Goal: Task Accomplishment & Management: Manage account settings

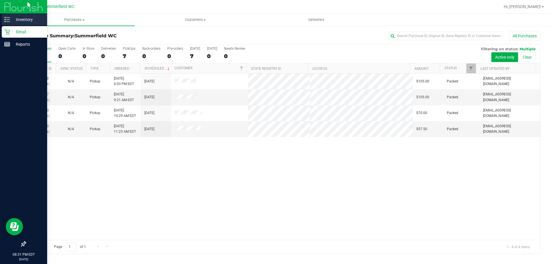
click at [29, 18] on p "Inventory" at bounding box center [27, 19] width 35 height 7
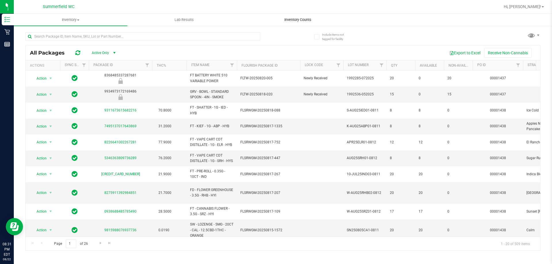
click at [301, 20] on span "Inventory Counts" at bounding box center [298, 19] width 43 height 5
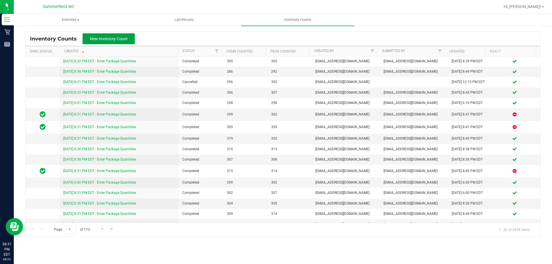
click at [118, 39] on span "New Inventory Count" at bounding box center [109, 39] width 38 height 5
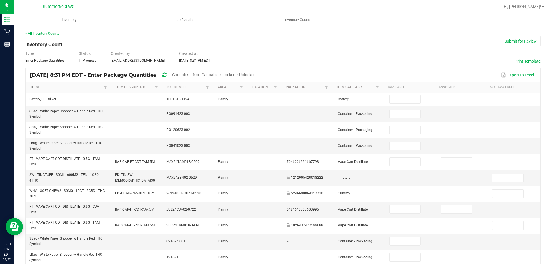
click at [35, 87] on link "Item" at bounding box center [66, 87] width 71 height 5
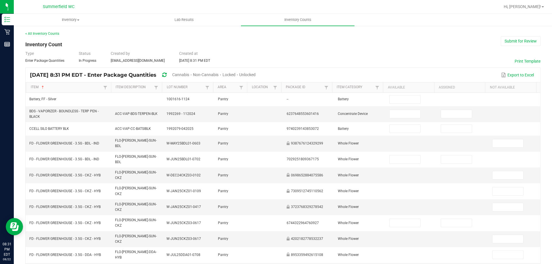
click at [189, 73] on span "Cannabis" at bounding box center [180, 75] width 17 height 5
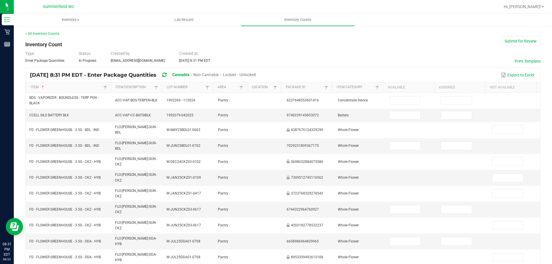
click at [256, 73] on span "Unlocked" at bounding box center [248, 75] width 16 height 5
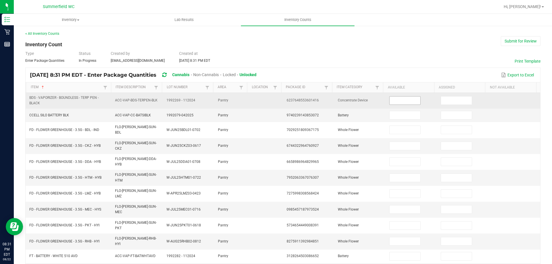
click at [398, 101] on input at bounding box center [405, 101] width 31 height 8
type input "1"
type input "10"
type input "9"
type input "4"
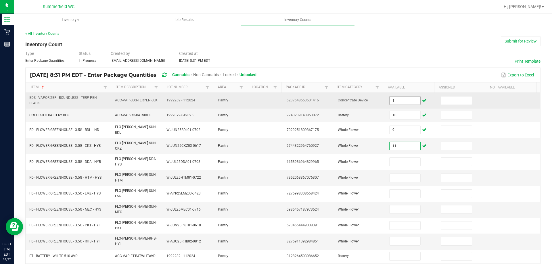
type input "11"
type input "9"
type input "2"
type input "13"
type input "18"
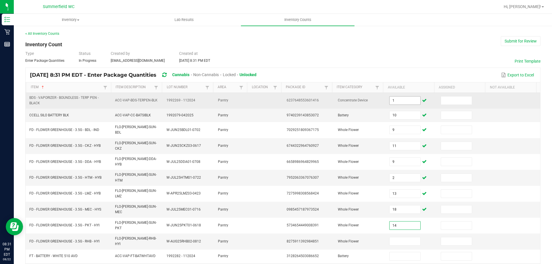
type input "14"
type input "20"
type input "39"
type input "5"
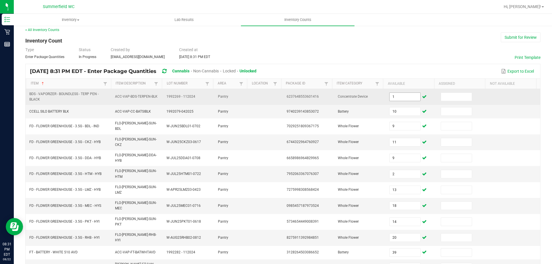
type input "7"
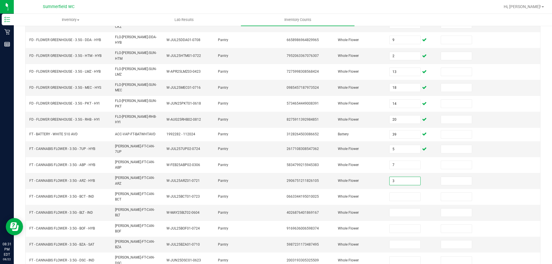
type input "3"
type input "5"
type input "3"
type input "6"
type input "4"
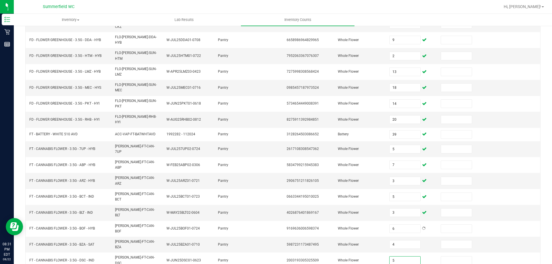
type input "5"
type input "16"
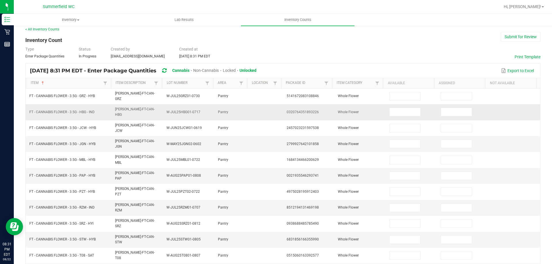
scroll to position [0, 0]
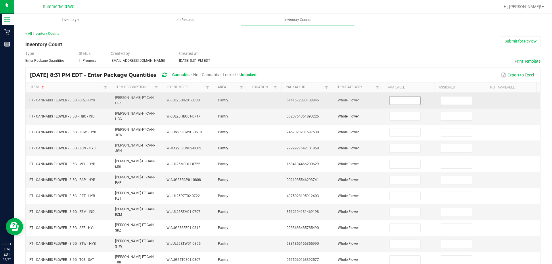
click at [400, 99] on input at bounding box center [405, 101] width 31 height 8
type input "19"
type input "5"
type input "18"
type input "2"
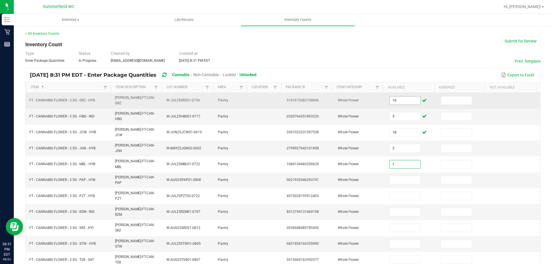
type input "1"
type input "20"
type input "15"
type input "17"
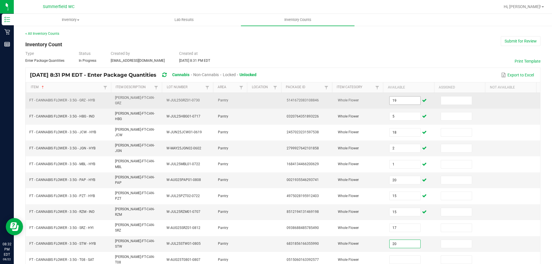
type input "20"
type input "11"
type input "3"
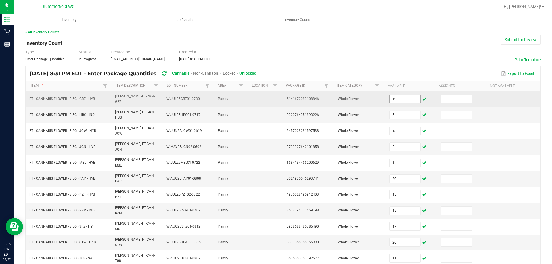
type input "4"
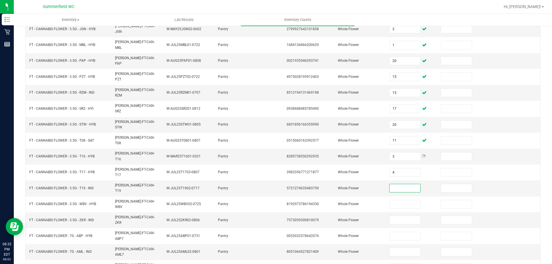
type input "5"
type input "20"
type input "18"
type input "19"
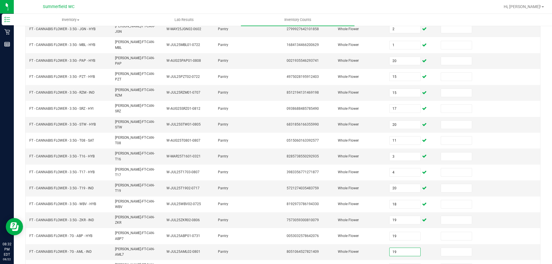
type input "19"
type input "18"
type input "7"
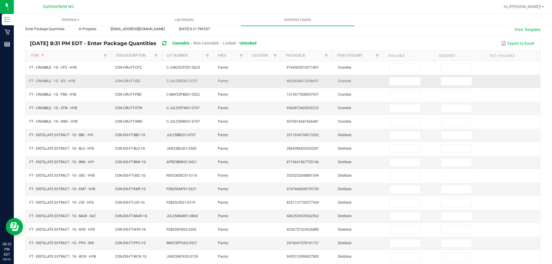
scroll to position [0, 0]
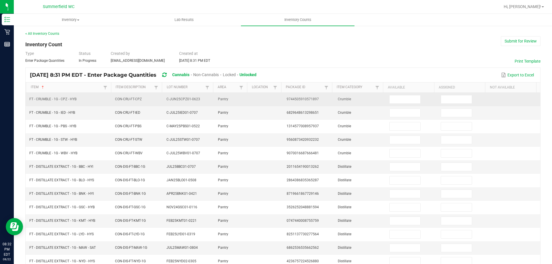
click at [397, 94] on td at bounding box center [412, 100] width 52 height 14
click at [400, 101] on input at bounding box center [405, 100] width 31 height 8
type input "2"
type input "3"
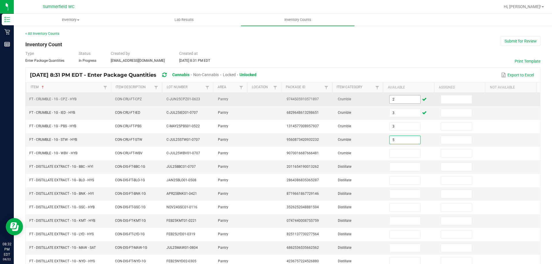
type input "5"
type input "7"
type input "8"
type input "1"
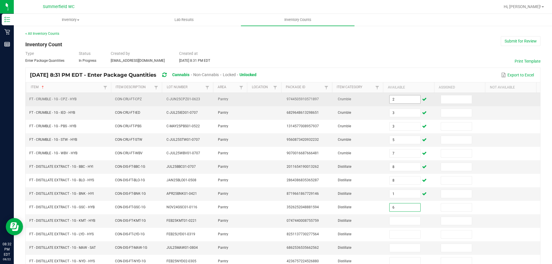
type input "6"
type input "4"
type input "2"
type input "12"
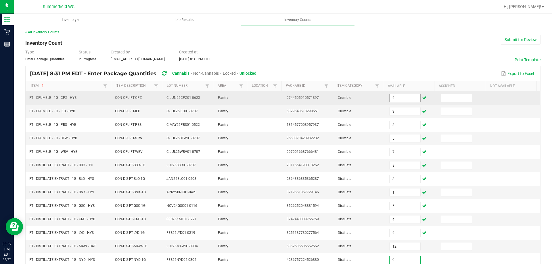
type input "9"
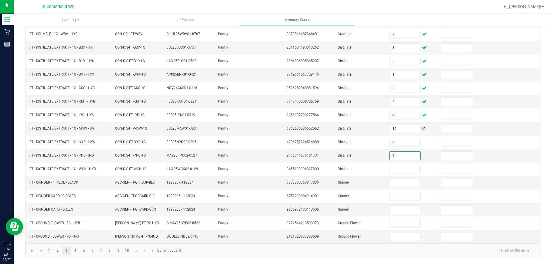
type input "6"
type input "2"
type input "1"
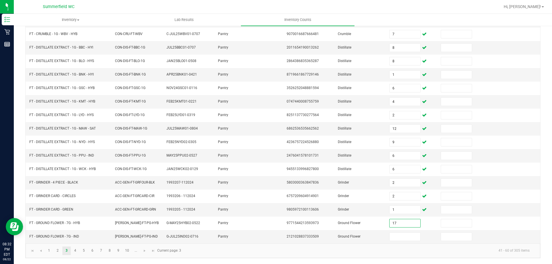
type input "17"
type input "14"
click at [75, 254] on link "4" at bounding box center [75, 251] width 8 height 9
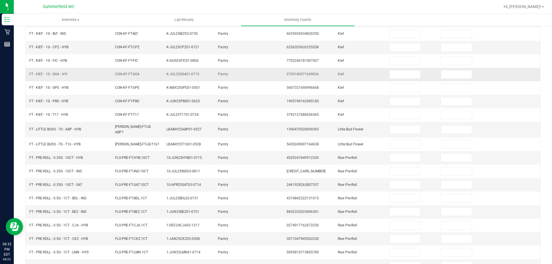
scroll to position [4, 0]
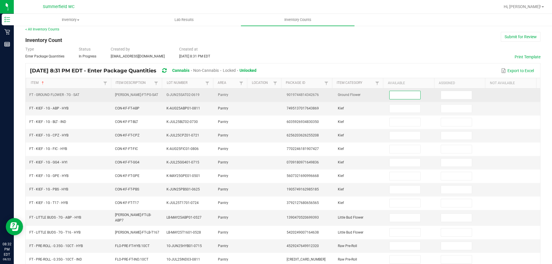
click at [397, 97] on input at bounding box center [405, 95] width 31 height 8
type input "7"
type input "8"
type input "7"
type input "5"
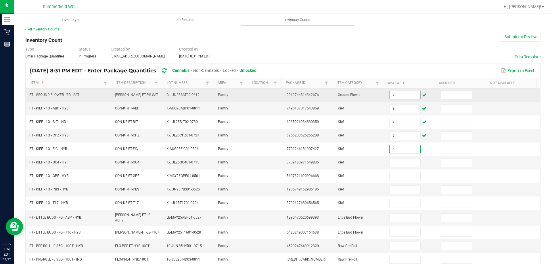
type input "6"
type input "4"
type input "1"
type input "5"
type input "3"
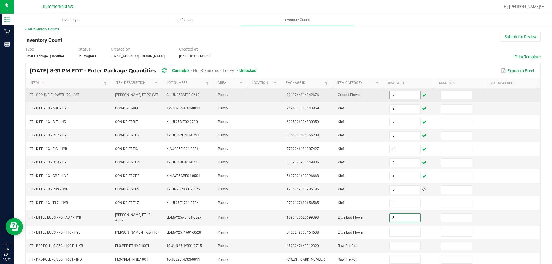
type input "3"
type input "1"
type input "13"
type input "20"
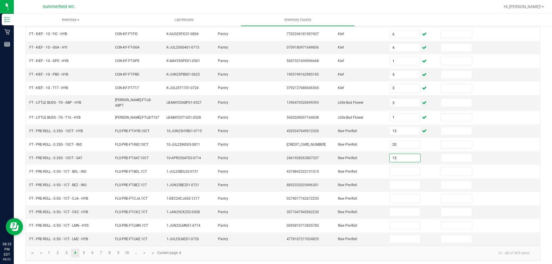
type input "15"
type input "21"
type input "1"
type input "24"
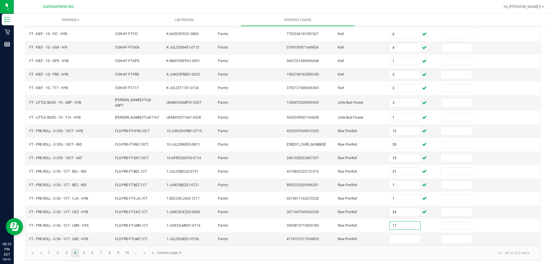
type input "17"
type input "4"
click at [85, 253] on link "5" at bounding box center [84, 253] width 8 height 9
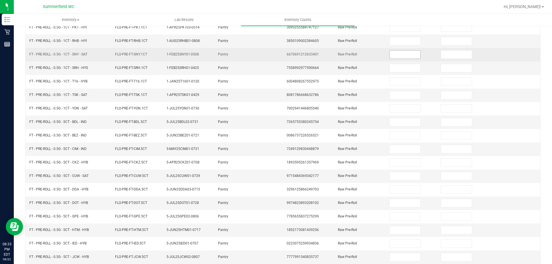
scroll to position [0, 0]
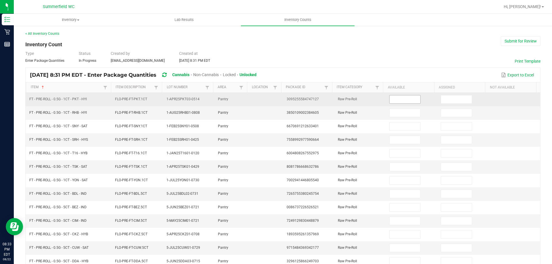
click at [390, 100] on input at bounding box center [405, 100] width 31 height 8
type input "2"
type input "21"
type input "25"
type input "9"
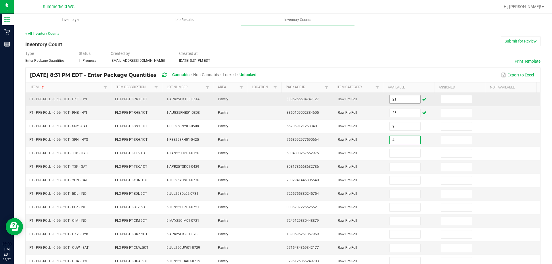
type input "4"
type input "3"
type input "4"
type input "18"
type input "12"
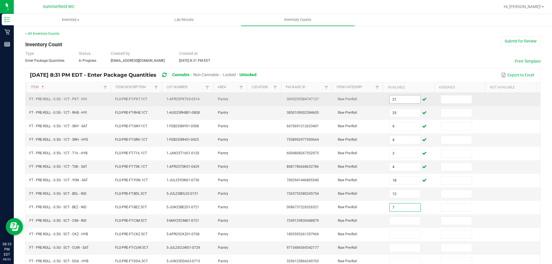
type input "7"
type input "8"
type input "6"
type input "7"
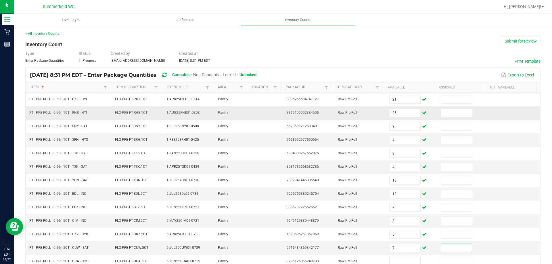
scroll to position [1, 0]
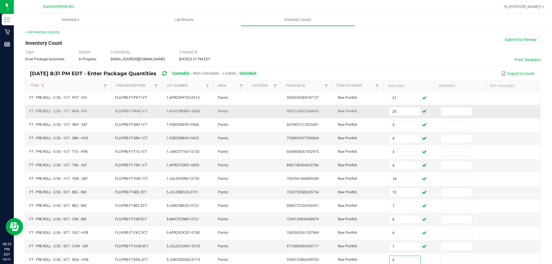
type input "6"
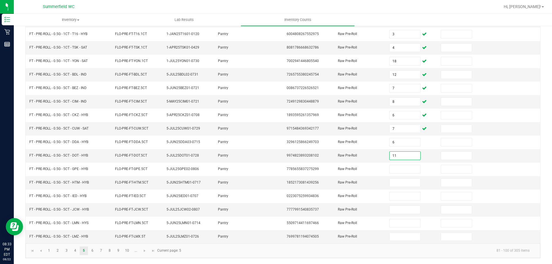
type input "11"
type input "7"
type input "9"
type input "4"
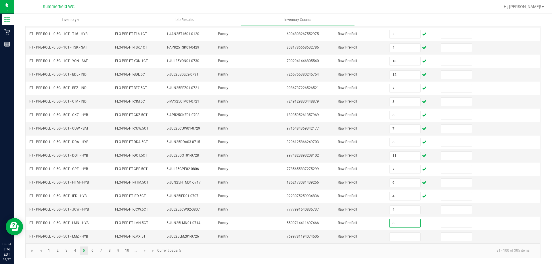
type input "6"
type input "7"
click at [91, 256] on kendo-pager "1 2 3 4 5 6 7 8 9 10 ... 81 - 100 of 305 items Current page: 5" at bounding box center [283, 251] width 515 height 15
click at [92, 251] on link "6" at bounding box center [92, 251] width 8 height 9
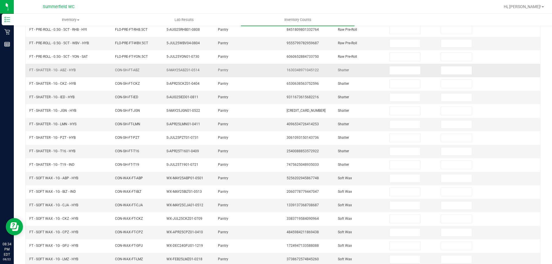
scroll to position [0, 0]
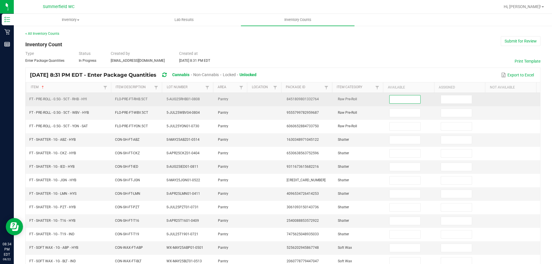
click at [396, 98] on input at bounding box center [405, 100] width 31 height 8
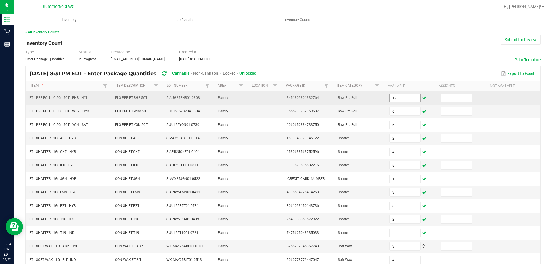
scroll to position [119, 0]
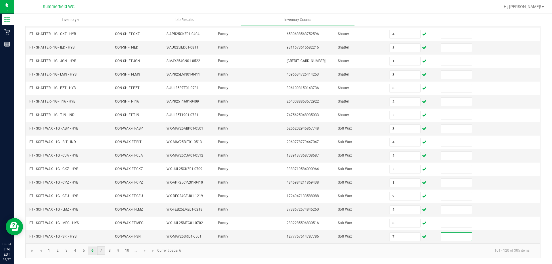
click at [99, 253] on link "7" at bounding box center [101, 251] width 8 height 9
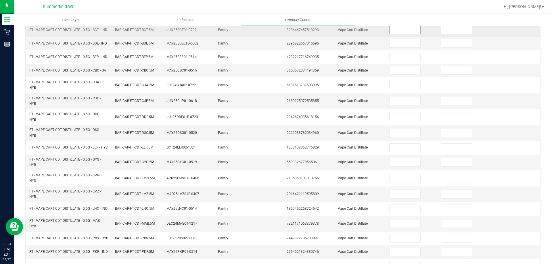
scroll to position [4, 0]
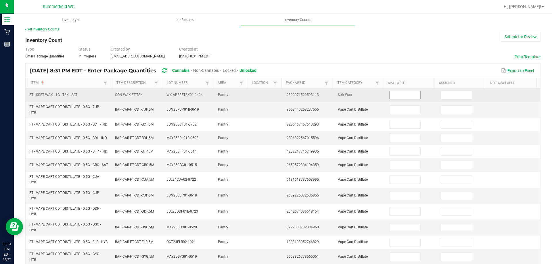
click at [396, 94] on input at bounding box center [405, 95] width 31 height 8
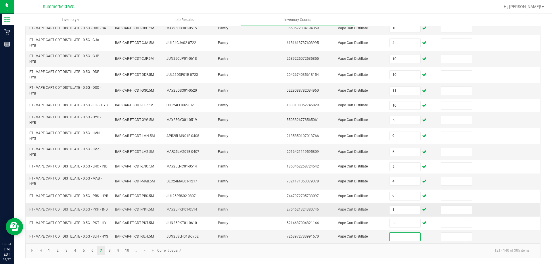
scroll to position [165, 0]
click at [108, 251] on link "8" at bounding box center [110, 251] width 8 height 9
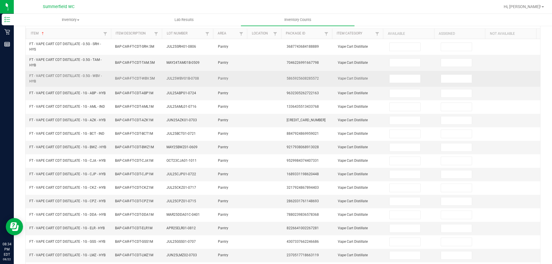
scroll to position [0, 0]
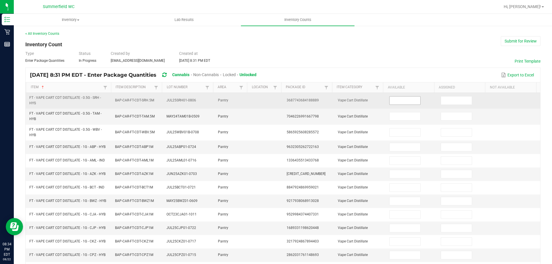
click at [393, 101] on input at bounding box center [405, 101] width 31 height 8
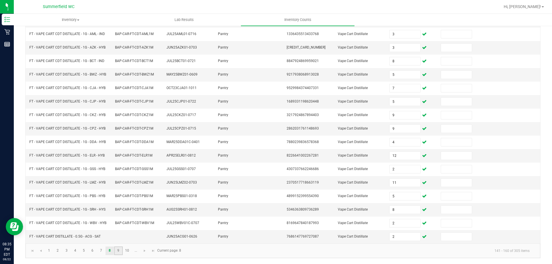
click at [119, 251] on link "9" at bounding box center [118, 251] width 8 height 9
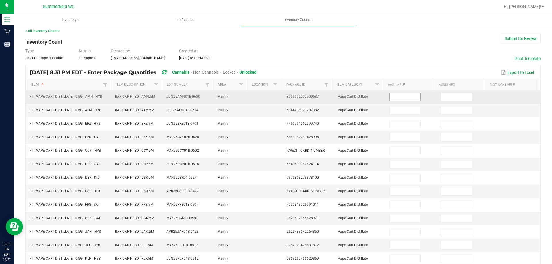
scroll to position [0, 0]
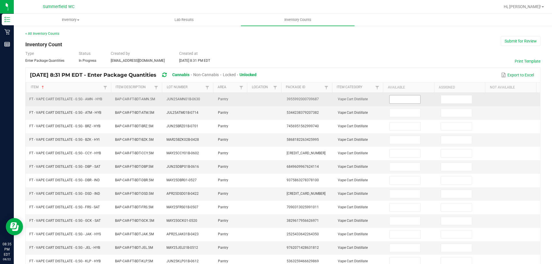
click at [390, 98] on input at bounding box center [405, 100] width 31 height 8
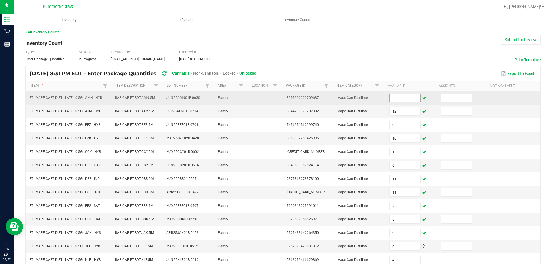
scroll to position [119, 0]
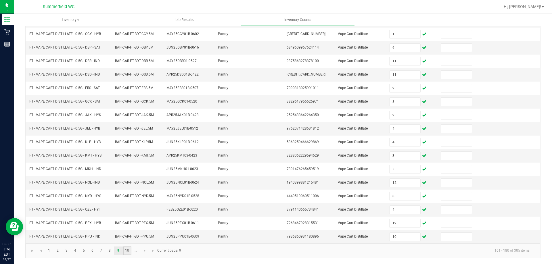
click at [129, 253] on link "10" at bounding box center [127, 251] width 8 height 9
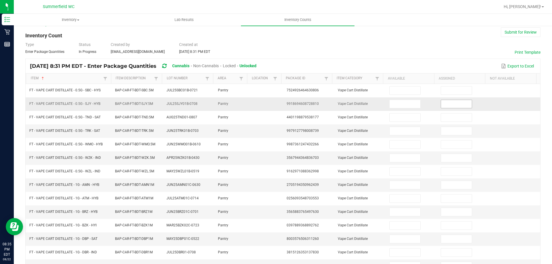
scroll to position [4, 0]
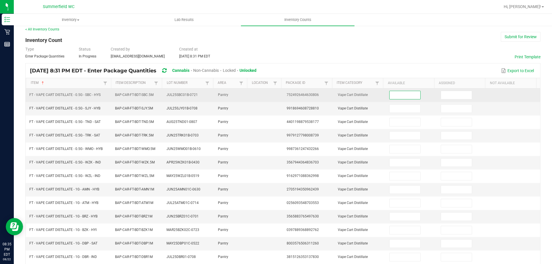
click at [396, 96] on input at bounding box center [405, 95] width 31 height 8
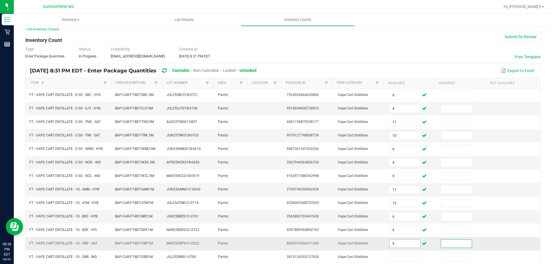
click at [399, 247] on input "4" at bounding box center [405, 244] width 31 height 8
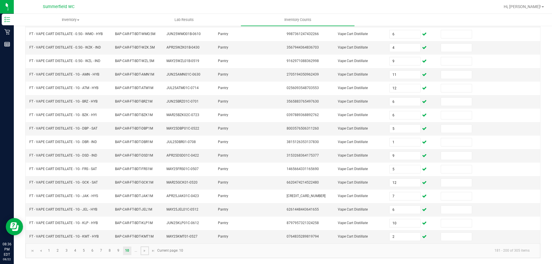
click at [144, 251] on span "Go to the next page" at bounding box center [144, 251] width 5 height 5
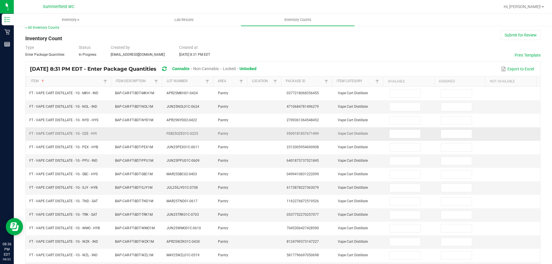
scroll to position [0, 0]
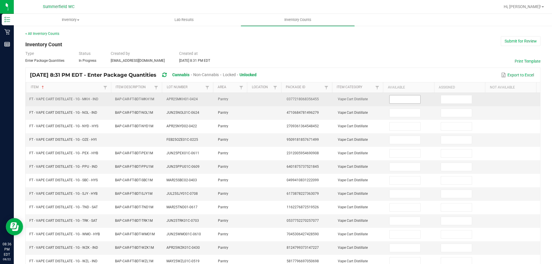
click at [390, 98] on span at bounding box center [405, 99] width 31 height 9
click at [393, 100] on input at bounding box center [405, 100] width 31 height 8
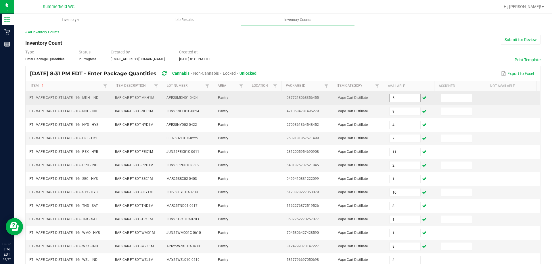
scroll to position [134, 0]
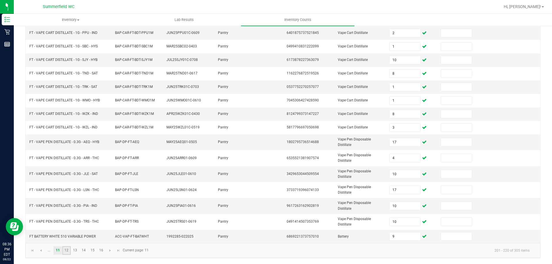
click at [66, 251] on link "12" at bounding box center [66, 251] width 8 height 9
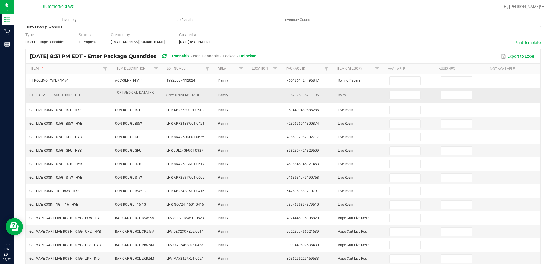
scroll to position [0, 0]
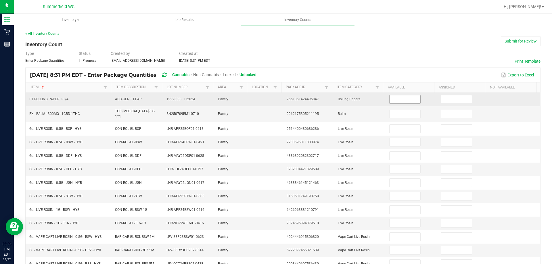
click at [394, 99] on input at bounding box center [405, 100] width 31 height 8
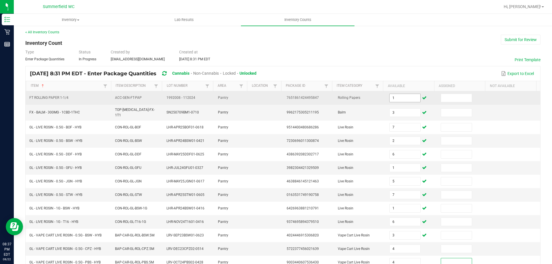
scroll to position [131, 0]
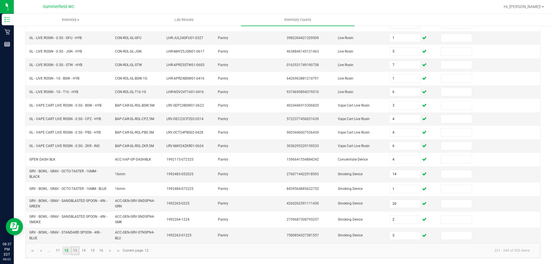
click at [77, 251] on link "13" at bounding box center [75, 251] width 8 height 9
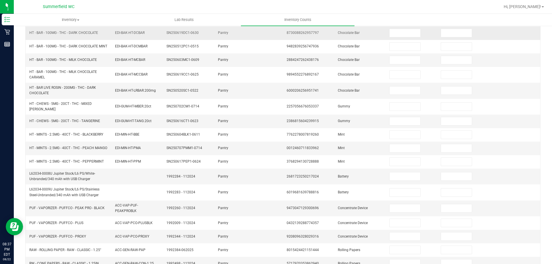
scroll to position [16, 0]
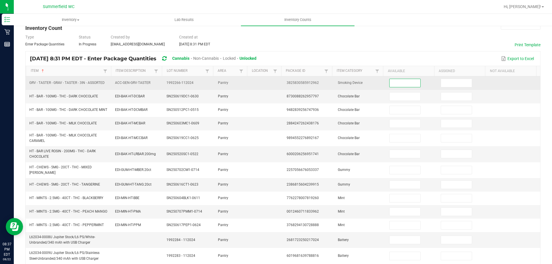
click at [402, 83] on input at bounding box center [405, 83] width 31 height 8
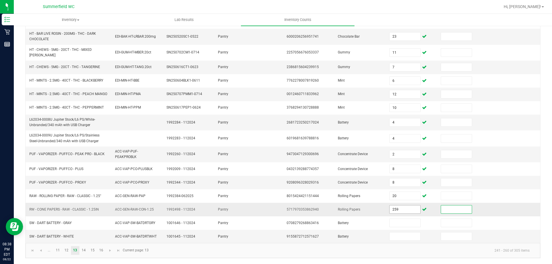
click at [399, 208] on input "259" at bounding box center [405, 210] width 31 height 8
click at [85, 249] on link "14" at bounding box center [84, 251] width 8 height 9
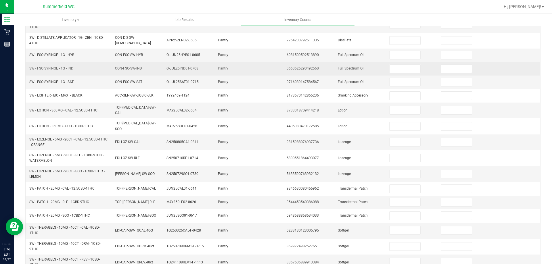
scroll to position [0, 0]
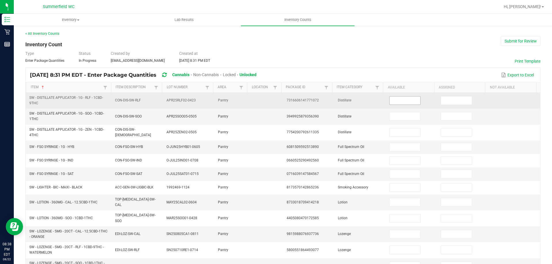
click at [402, 99] on input at bounding box center [405, 101] width 31 height 8
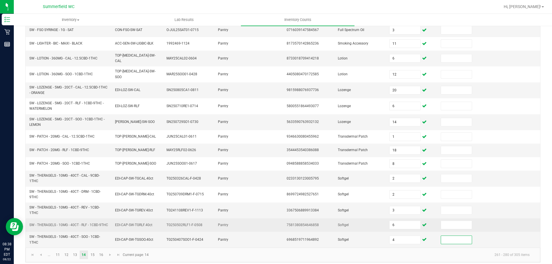
scroll to position [146, 0]
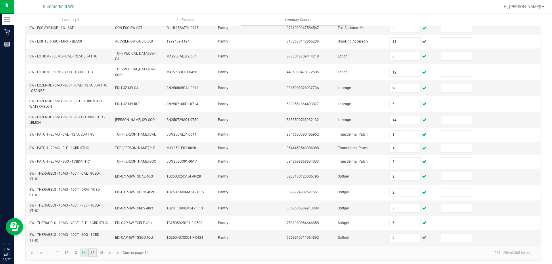
click at [94, 250] on link "15" at bounding box center [92, 253] width 8 height 9
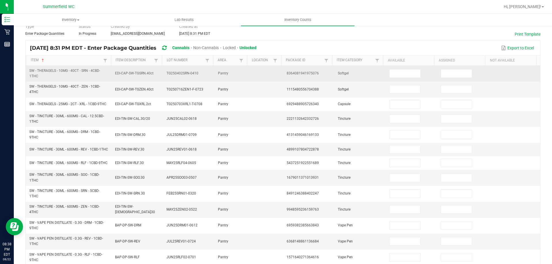
scroll to position [2, 0]
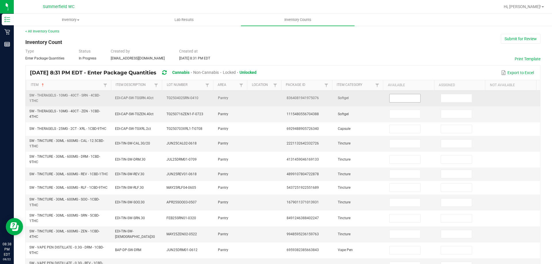
click at [390, 98] on input at bounding box center [405, 98] width 31 height 8
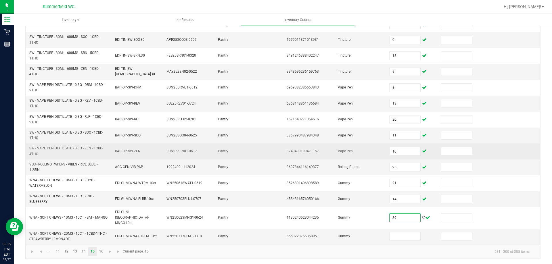
scroll to position [165, 0]
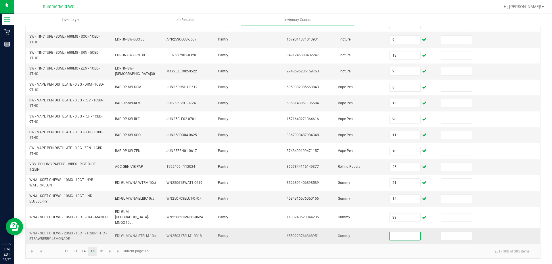
click at [390, 237] on input at bounding box center [405, 236] width 31 height 8
click at [102, 250] on link "16" at bounding box center [101, 251] width 8 height 9
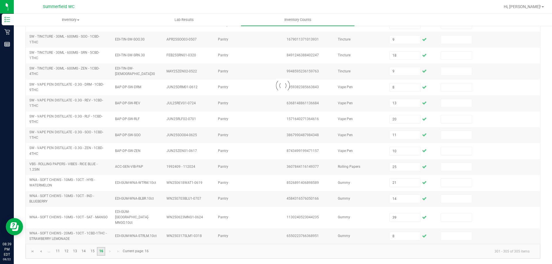
scroll to position [0, 0]
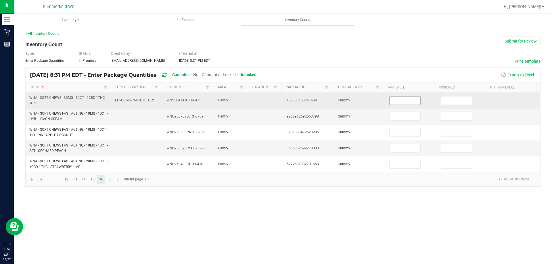
click at [402, 100] on input at bounding box center [405, 101] width 31 height 8
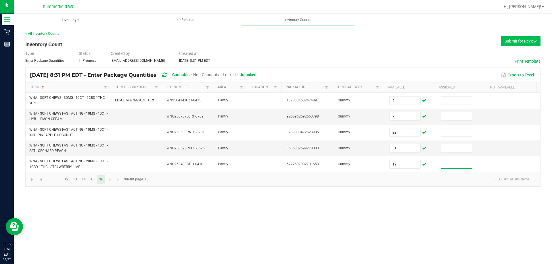
click at [523, 38] on button "Submit for Review" at bounding box center [521, 41] width 40 height 10
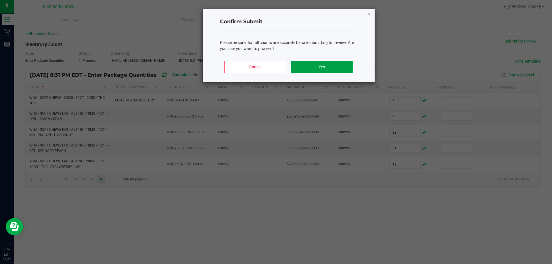
click at [302, 66] on button "Yes" at bounding box center [322, 67] width 62 height 12
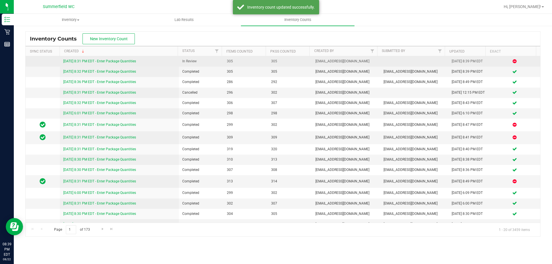
click at [114, 62] on link "[DATE] 8:31 PM EDT - Enter Package Quantities" at bounding box center [99, 61] width 73 height 4
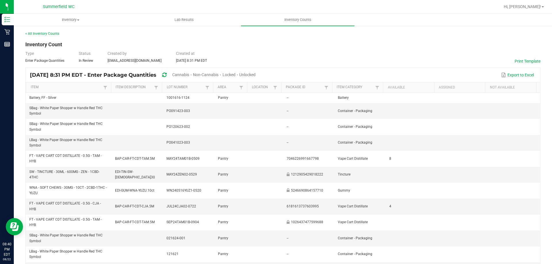
click at [189, 75] on span "Cannabis" at bounding box center [180, 75] width 17 height 5
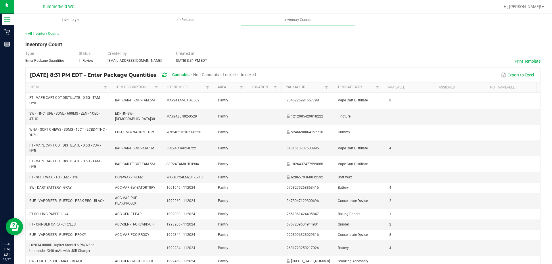
click at [256, 75] on span "Unlocked" at bounding box center [248, 75] width 16 height 5
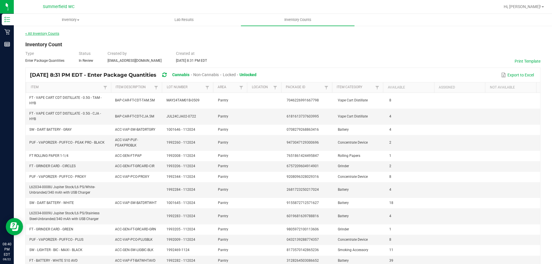
click at [39, 33] on link "< All Inventory Counts" at bounding box center [42, 34] width 34 height 4
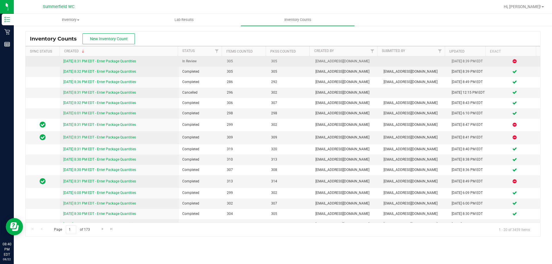
click at [96, 62] on link "[DATE] 8:31 PM EDT - Enter Package Quantities" at bounding box center [99, 61] width 73 height 4
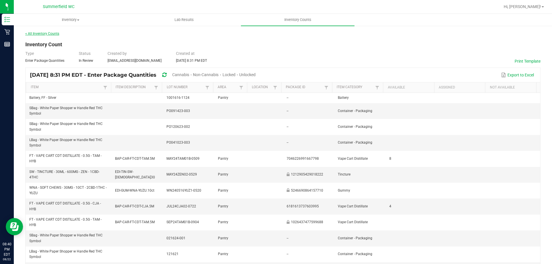
click at [39, 34] on link "< All Inventory Counts" at bounding box center [42, 34] width 34 height 4
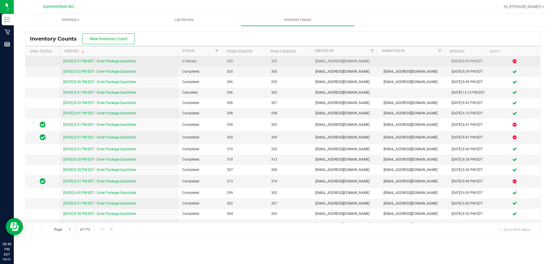
click at [114, 62] on link "[DATE] 8:31 PM EDT - Enter Package Quantities" at bounding box center [99, 61] width 73 height 4
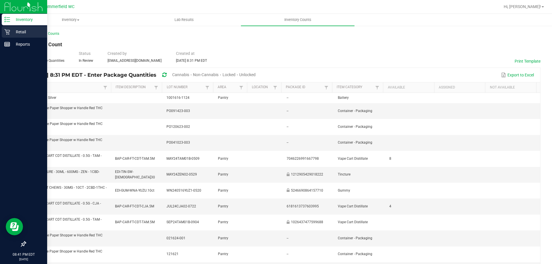
click at [22, 31] on p "Retail" at bounding box center [27, 31] width 35 height 7
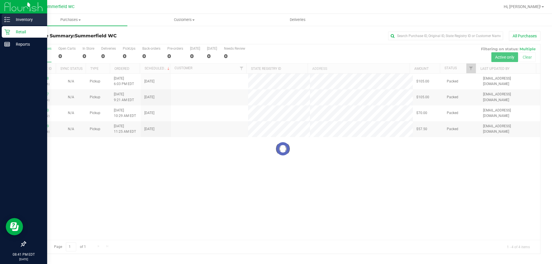
click at [30, 18] on p "Inventory" at bounding box center [27, 19] width 35 height 7
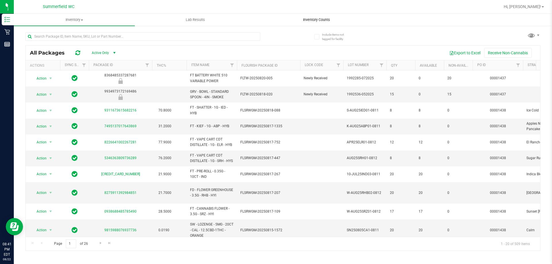
click at [315, 19] on span "Inventory Counts" at bounding box center [317, 19] width 43 height 5
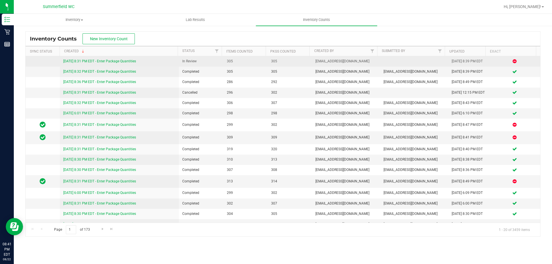
click at [121, 61] on link "[DATE] 8:31 PM EDT - Enter Package Quantities" at bounding box center [99, 61] width 73 height 4
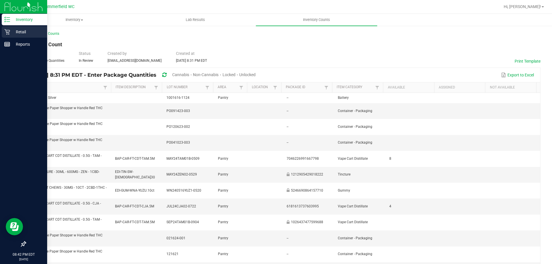
click at [22, 34] on p "Retail" at bounding box center [27, 31] width 35 height 7
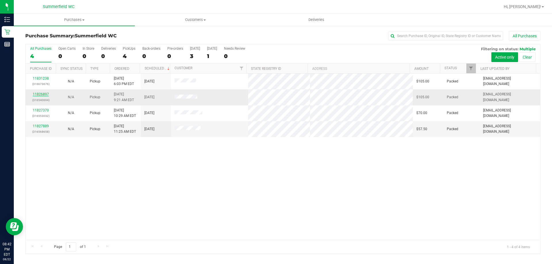
click at [41, 95] on link "11826897" at bounding box center [41, 94] width 16 height 4
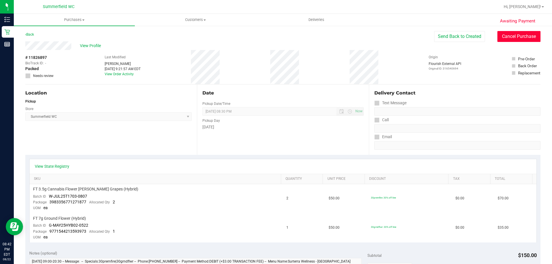
click at [520, 37] on button "Cancel Purchase" at bounding box center [519, 36] width 43 height 11
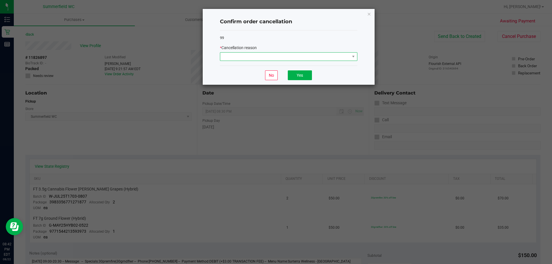
drag, startPoint x: 287, startPoint y: 58, endPoint x: 288, endPoint y: 53, distance: 4.7
click at [288, 58] on span at bounding box center [285, 57] width 130 height 8
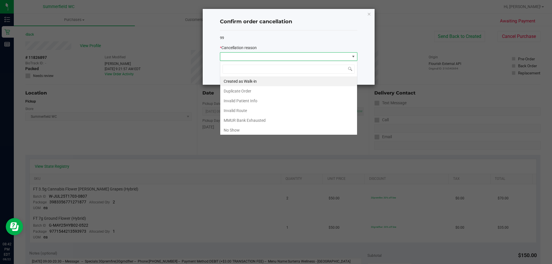
scroll to position [9, 138]
click at [240, 127] on li "No Show" at bounding box center [288, 130] width 137 height 10
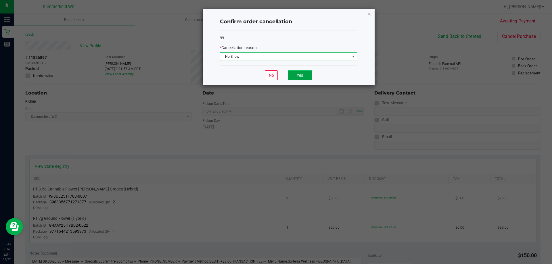
click at [302, 75] on button "Yes" at bounding box center [300, 75] width 24 height 10
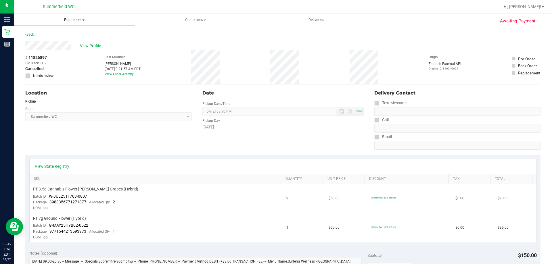
click at [72, 21] on span "Purchases" at bounding box center [74, 19] width 121 height 5
click at [71, 41] on li "Fulfillment" at bounding box center [74, 41] width 121 height 7
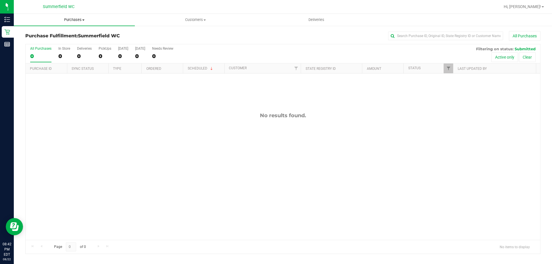
click at [72, 20] on span "Purchases" at bounding box center [74, 19] width 121 height 5
click at [62, 34] on span "Summary of purchases" at bounding box center [43, 34] width 59 height 5
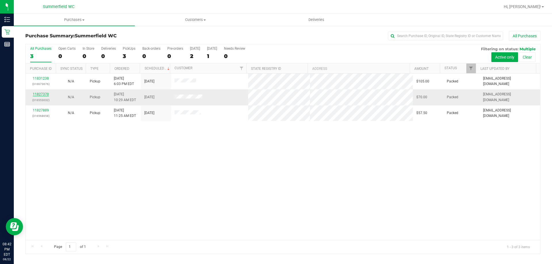
click at [41, 93] on link "11827370" at bounding box center [41, 94] width 16 height 4
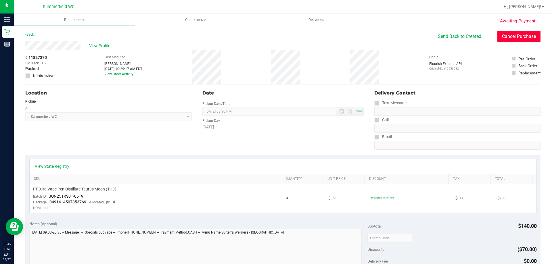
click at [510, 37] on button "Cancel Purchase" at bounding box center [519, 36] width 43 height 11
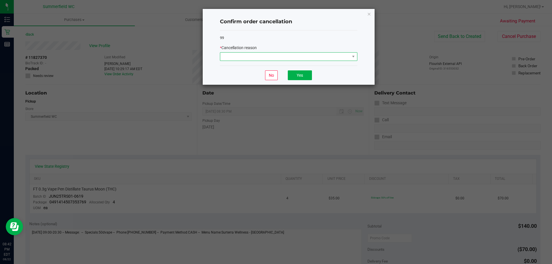
click at [268, 57] on span at bounding box center [285, 57] width 130 height 8
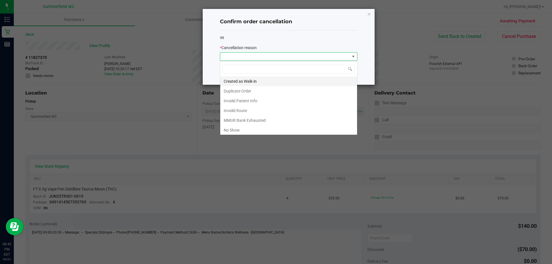
scroll to position [9, 138]
click at [251, 129] on li "No Show" at bounding box center [288, 130] width 137 height 10
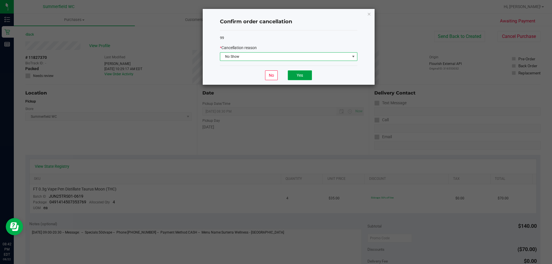
click at [309, 76] on button "Yes" at bounding box center [300, 75] width 24 height 10
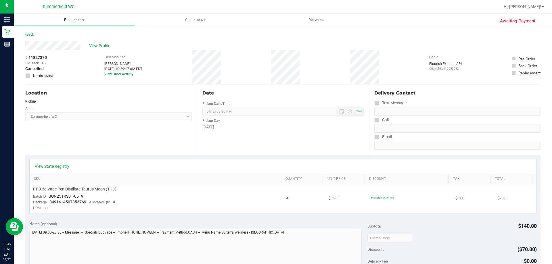
click at [75, 21] on span "Purchases" at bounding box center [74, 19] width 121 height 5
click at [43, 34] on span "Summary of purchases" at bounding box center [43, 34] width 59 height 5
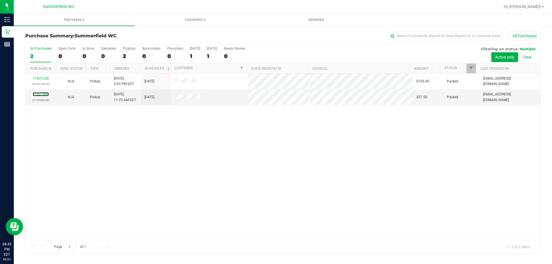
click at [45, 93] on link "11827889" at bounding box center [41, 94] width 16 height 4
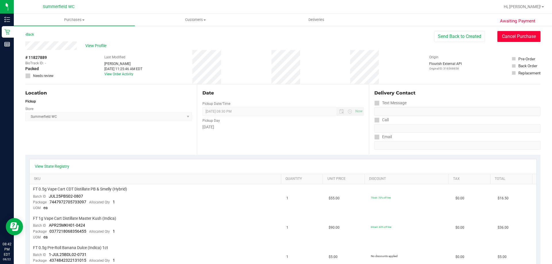
click at [504, 35] on button "Cancel Purchase" at bounding box center [519, 36] width 43 height 11
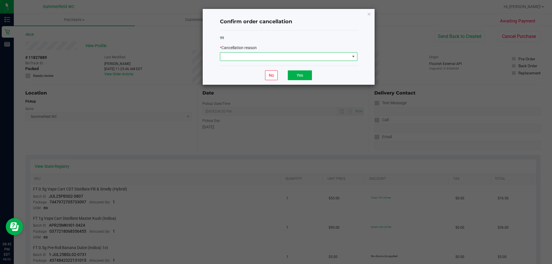
click at [319, 57] on span at bounding box center [285, 57] width 130 height 8
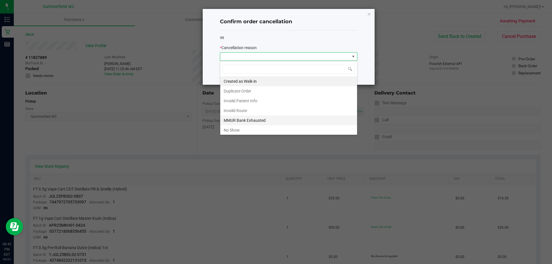
scroll to position [9, 138]
click at [272, 127] on li "No Show" at bounding box center [288, 130] width 137 height 10
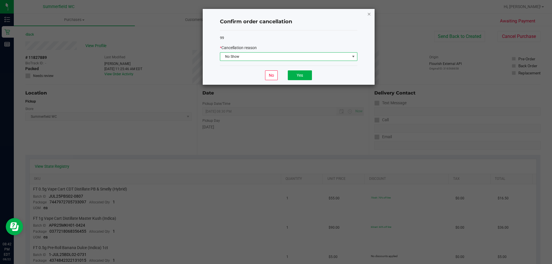
click at [369, 13] on icon "Close" at bounding box center [369, 13] width 4 height 7
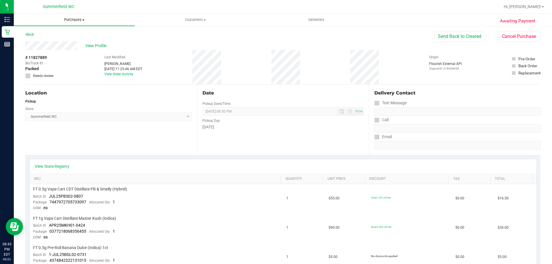
click at [70, 20] on span "Purchases" at bounding box center [74, 19] width 121 height 5
click at [75, 34] on li "Summary of purchases" at bounding box center [74, 34] width 121 height 7
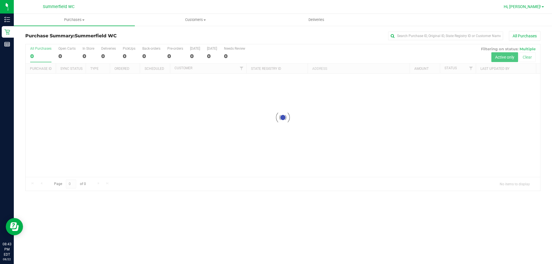
click at [531, 6] on span "Hi, [PERSON_NAME]!" at bounding box center [522, 6] width 37 height 5
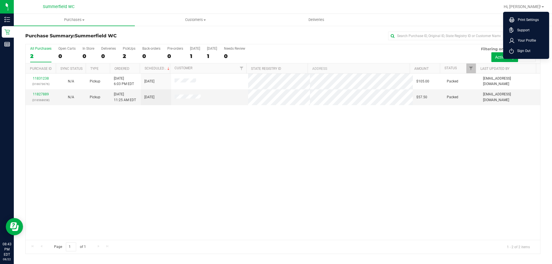
click at [54, 130] on div "11831238 (316673676) N/A Pickup [DATE] 6:03 PM EDT 8/23/2025 $105.00 Packed [EM…" at bounding box center [283, 157] width 515 height 167
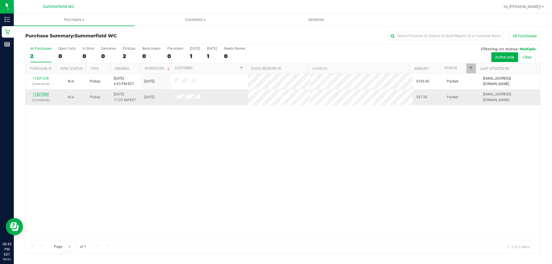
click at [35, 93] on link "11827889" at bounding box center [41, 94] width 16 height 4
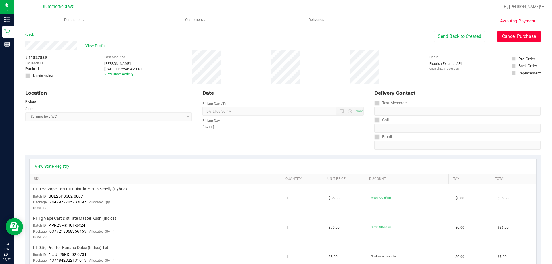
click at [510, 36] on button "Cancel Purchase" at bounding box center [519, 36] width 43 height 11
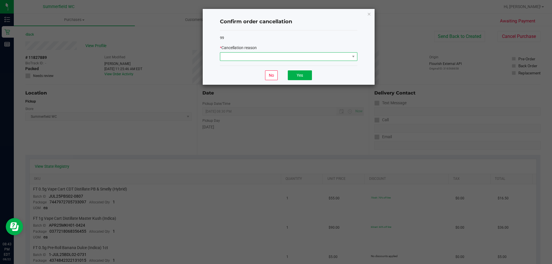
click at [275, 57] on span at bounding box center [285, 57] width 130 height 8
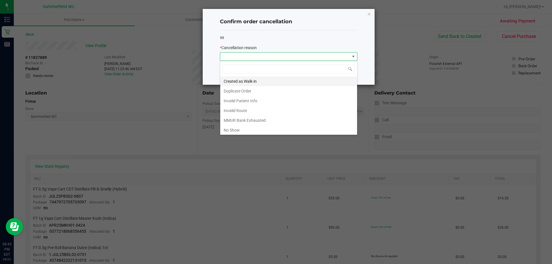
scroll to position [9, 138]
click at [243, 129] on li "No Show" at bounding box center [288, 130] width 137 height 10
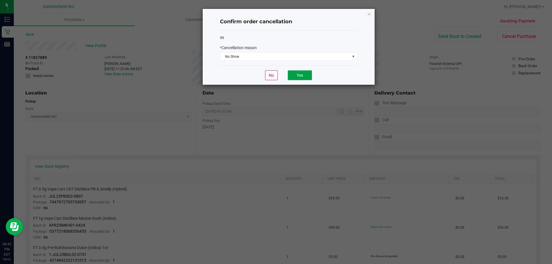
click at [304, 72] on button "Yes" at bounding box center [300, 75] width 24 height 10
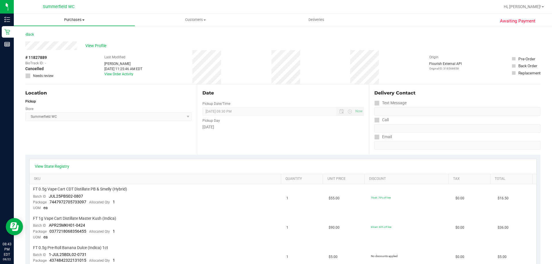
drag, startPoint x: 70, startPoint y: 20, endPoint x: 65, endPoint y: 18, distance: 4.8
click at [69, 20] on span "Purchases" at bounding box center [74, 19] width 121 height 5
click at [64, 34] on span "Summary of purchases" at bounding box center [43, 34] width 59 height 5
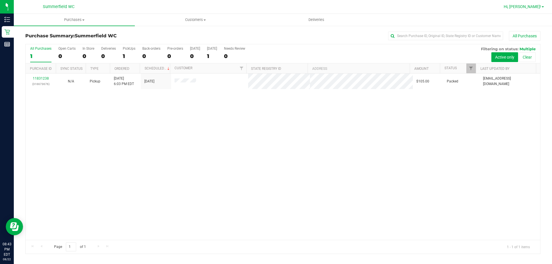
click at [535, 6] on span "Hi, [PERSON_NAME]!" at bounding box center [522, 6] width 37 height 5
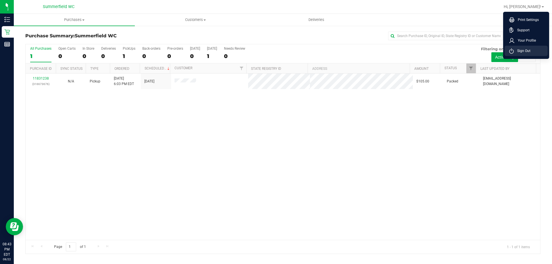
click at [530, 53] on span "Sign Out" at bounding box center [522, 51] width 17 height 6
